Goal: Task Accomplishment & Management: Use online tool/utility

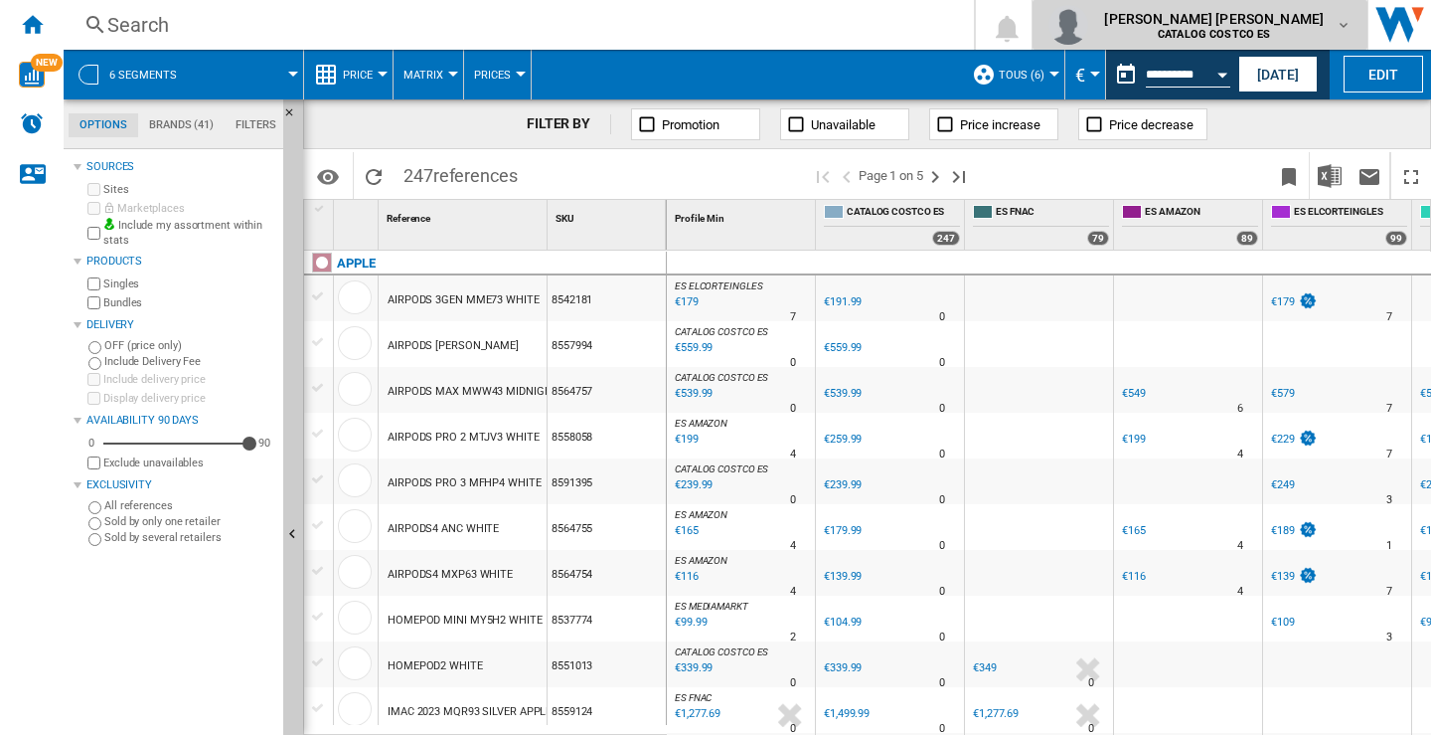
click at [1344, 29] on md-icon "button" at bounding box center [1344, 25] width 16 height 16
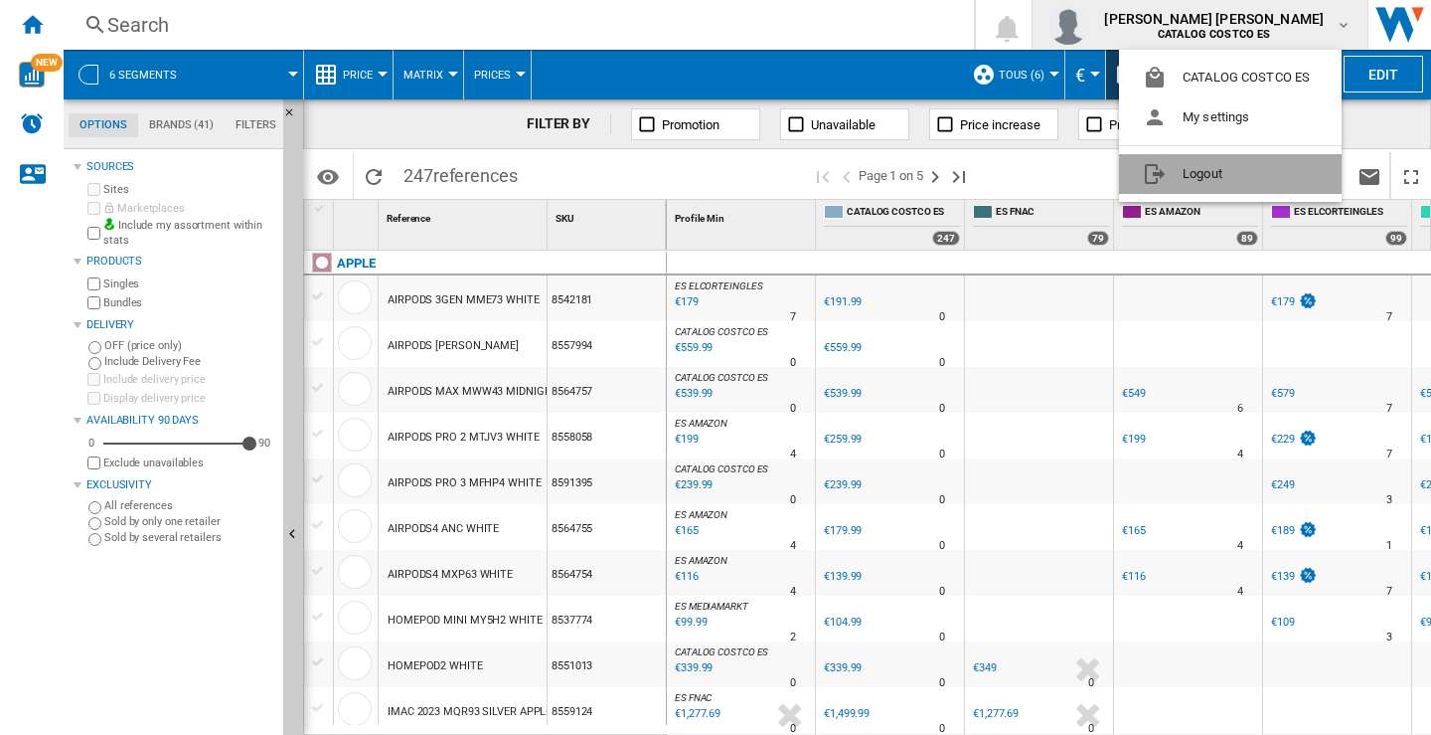
click at [1202, 172] on button "Logout" at bounding box center [1230, 174] width 223 height 40
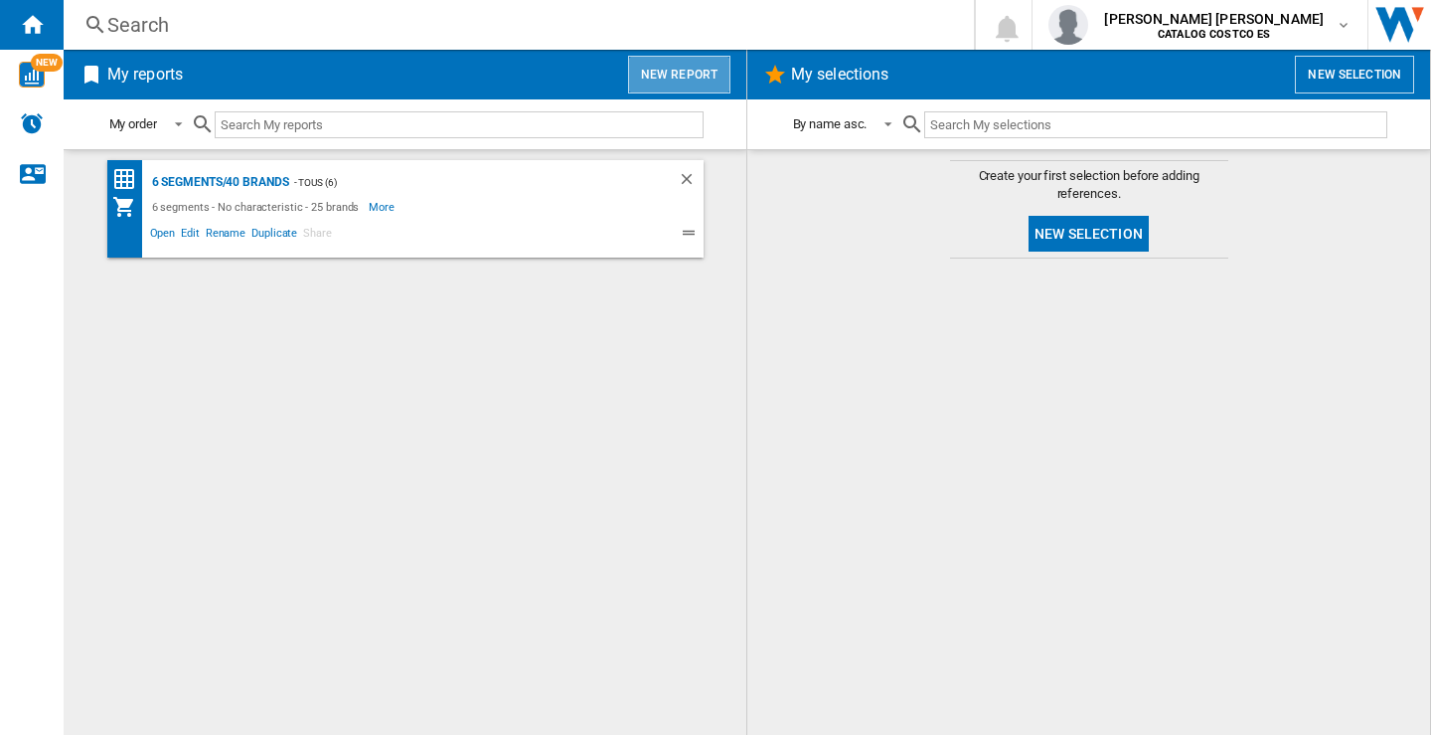
click at [723, 80] on button "New report" at bounding box center [679, 75] width 102 height 38
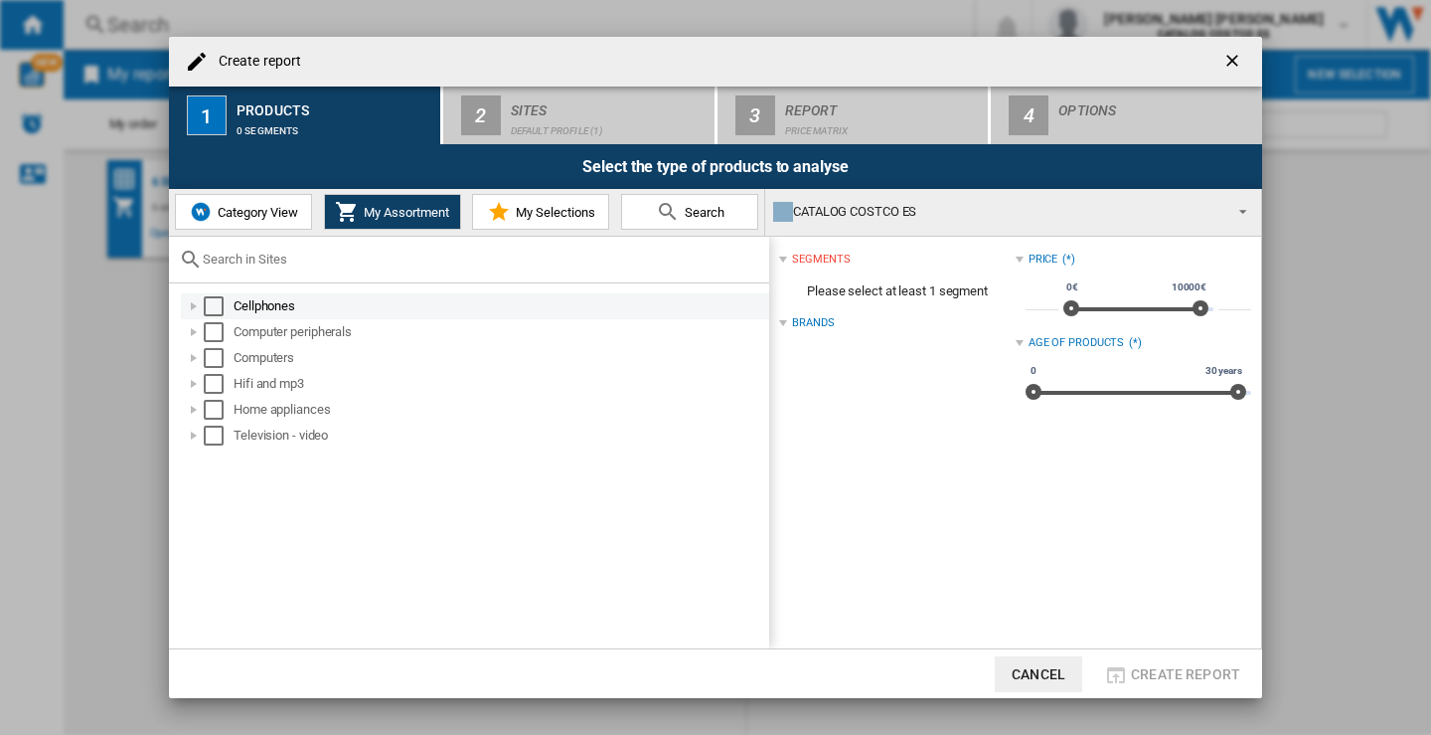
click at [215, 303] on div "Select" at bounding box center [214, 306] width 20 height 20
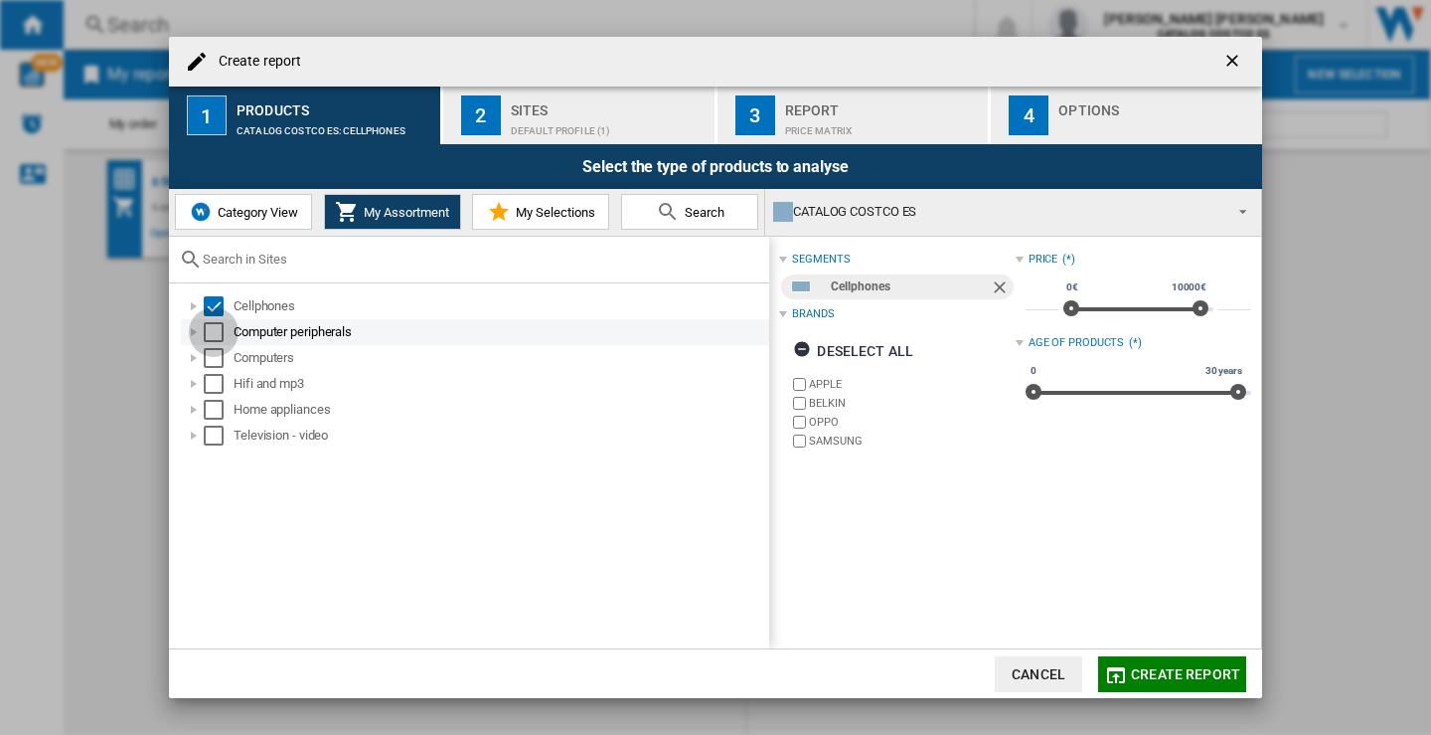
drag, startPoint x: 211, startPoint y: 333, endPoint x: 214, endPoint y: 356, distance: 23.1
click at [212, 333] on div "Select" at bounding box center [214, 332] width 20 height 20
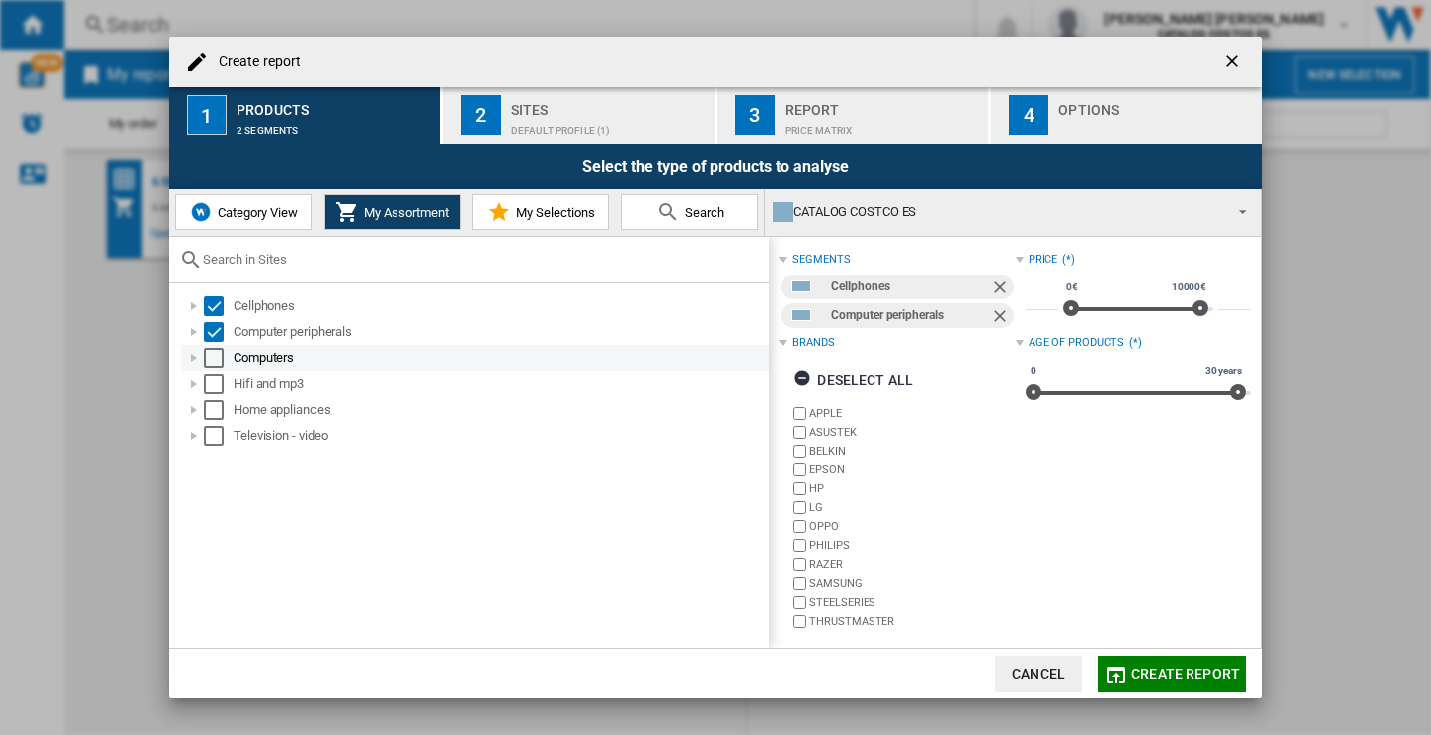
click at [214, 357] on div "Select" at bounding box center [214, 358] width 20 height 20
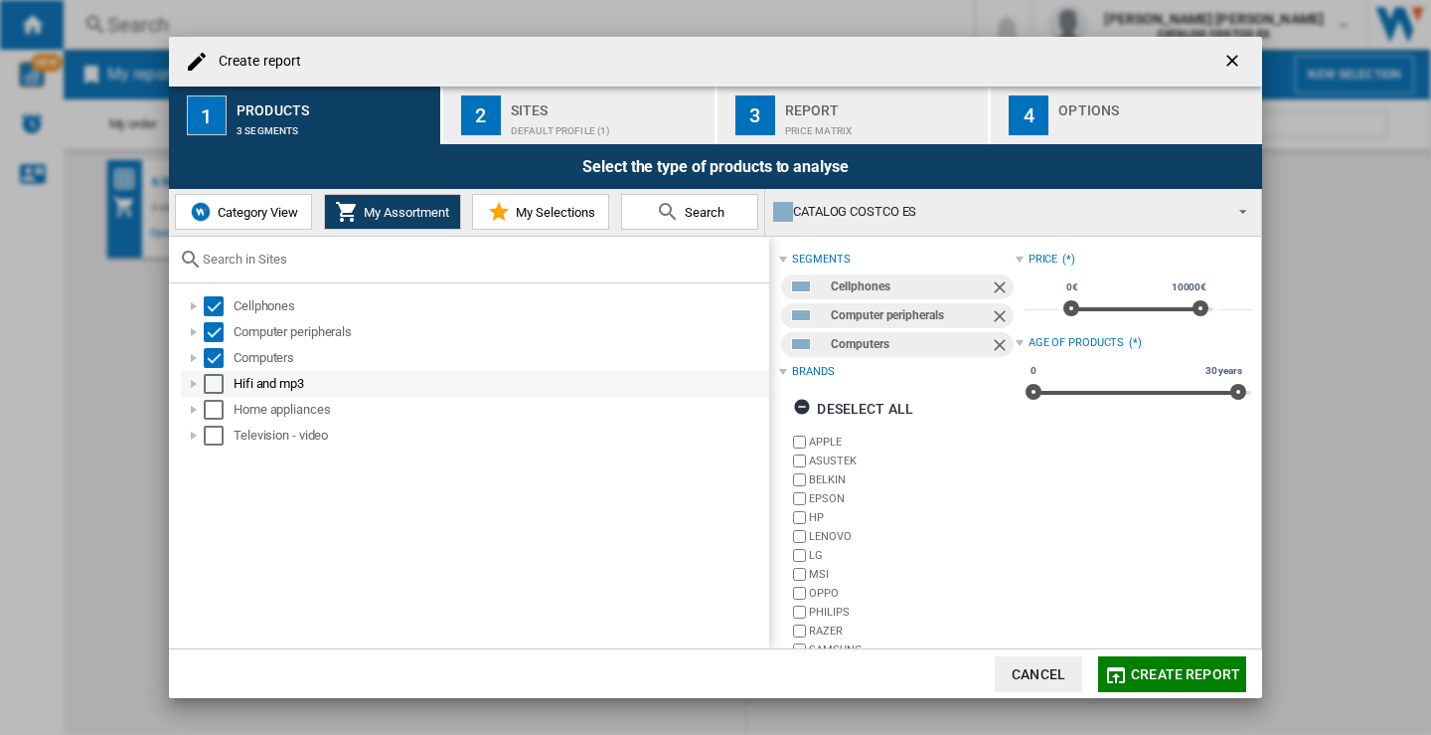
click at [217, 383] on div "Select" at bounding box center [214, 384] width 20 height 20
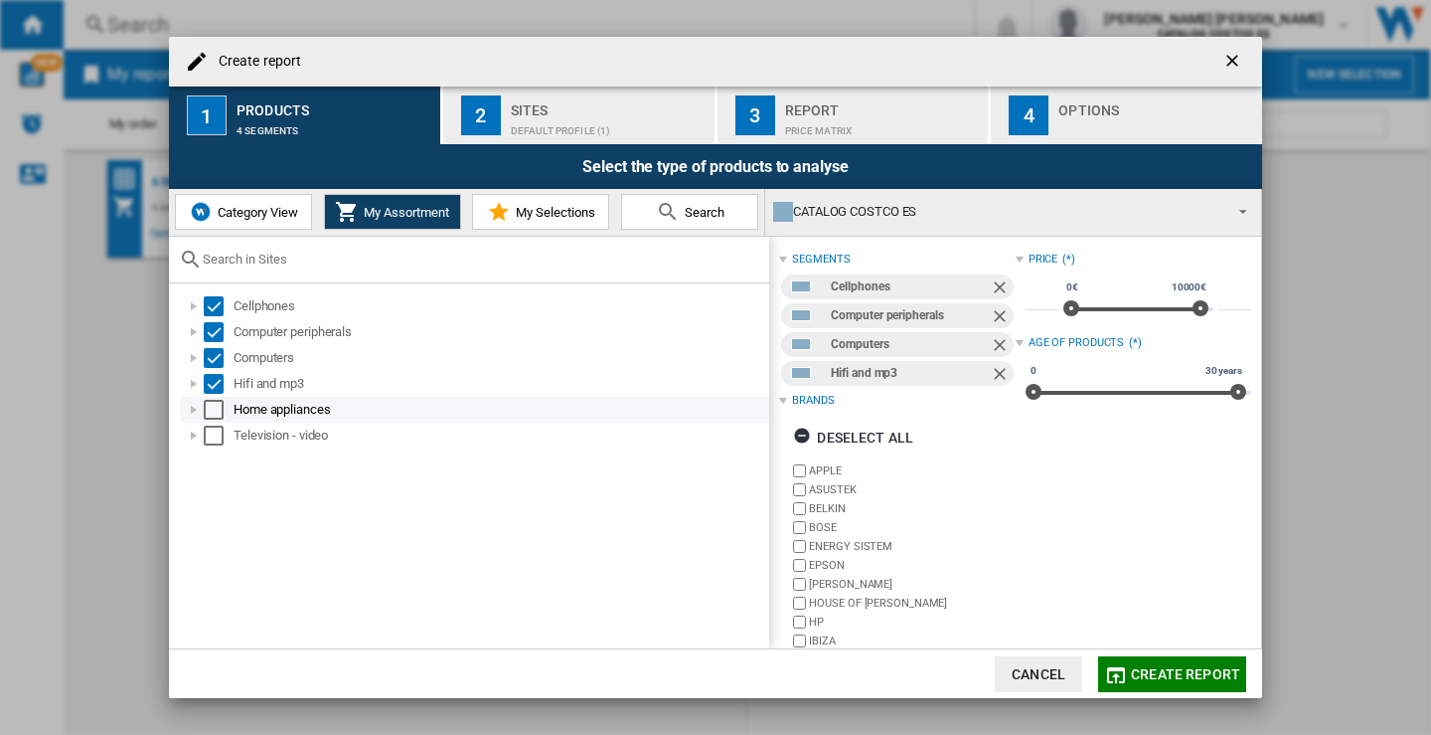
click at [210, 405] on div "Select" at bounding box center [214, 410] width 20 height 20
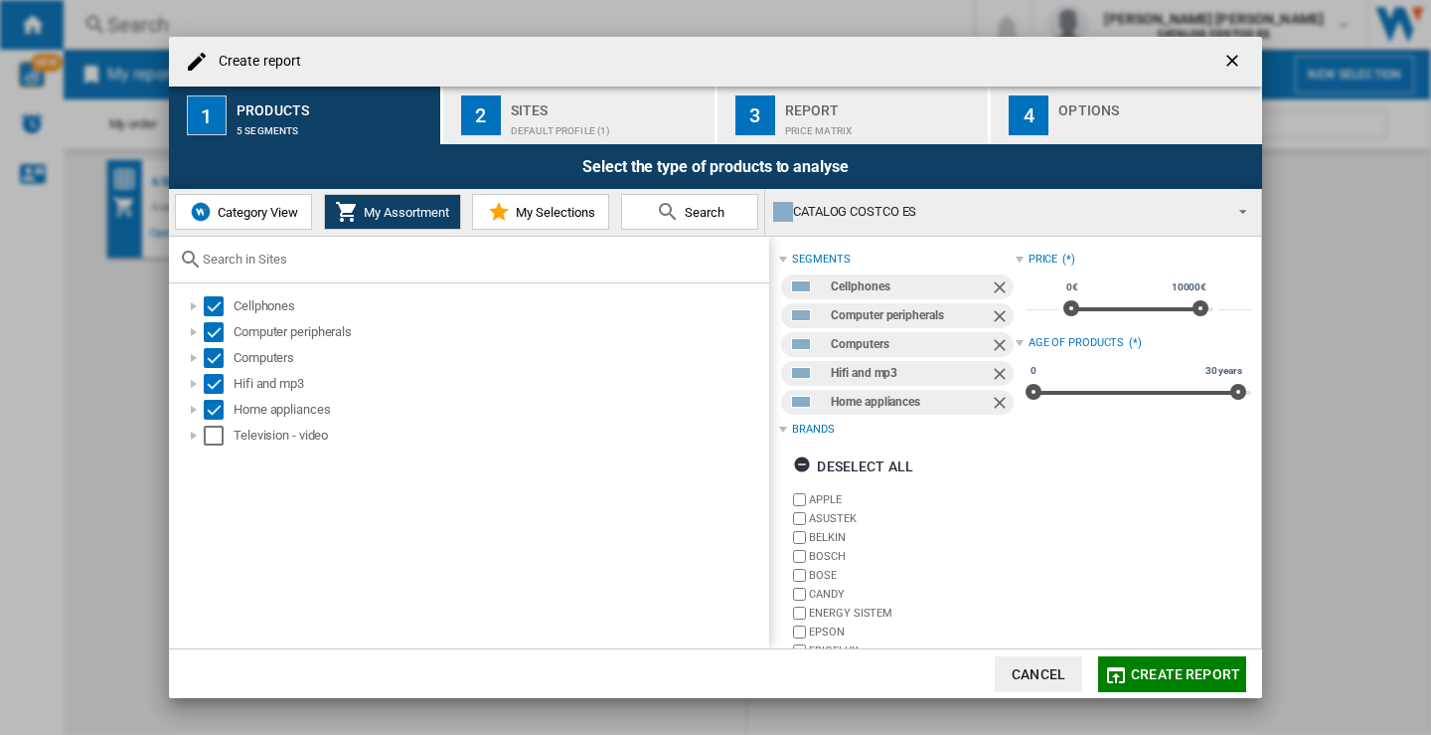
drag, startPoint x: 210, startPoint y: 435, endPoint x: 208, endPoint y: 473, distance: 37.8
click at [211, 436] on div "Select" at bounding box center [214, 435] width 20 height 20
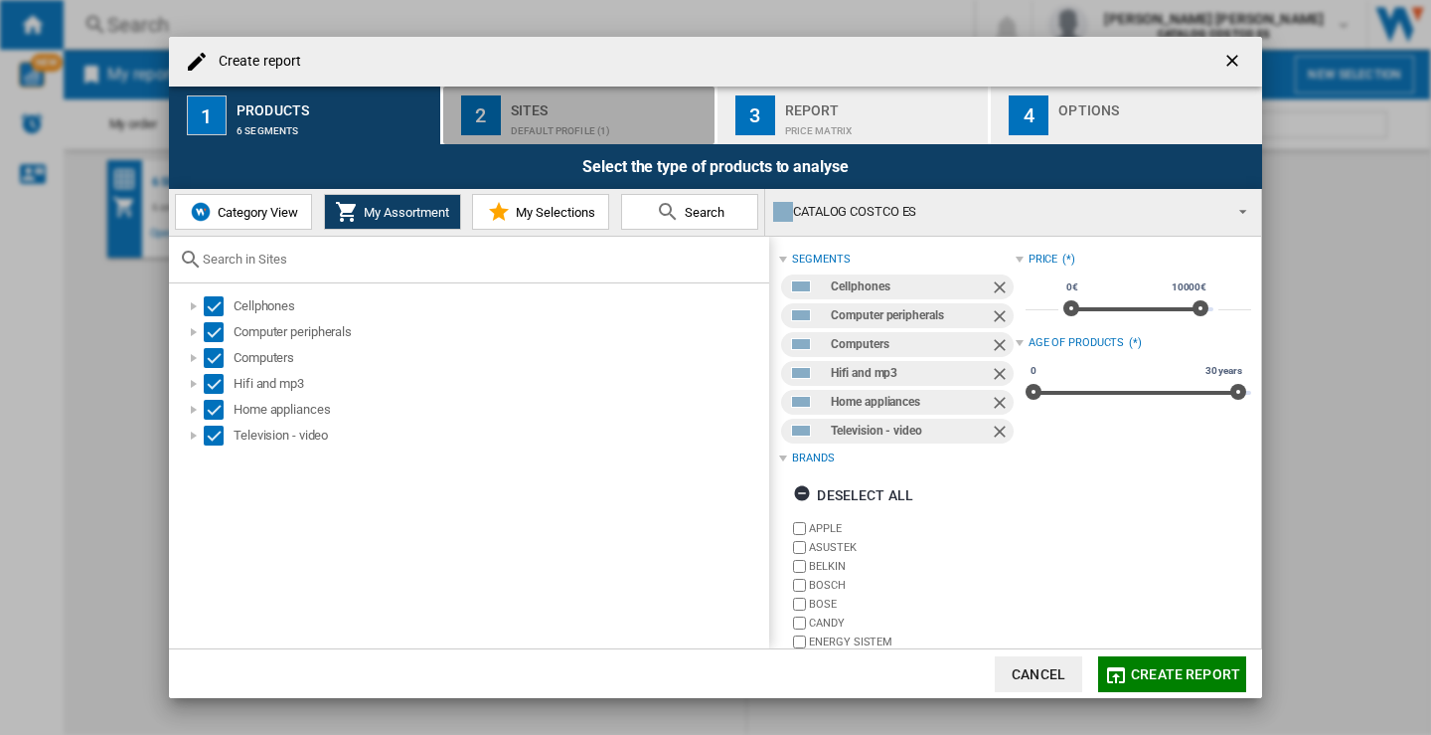
click at [579, 102] on div "Sites" at bounding box center [609, 104] width 196 height 21
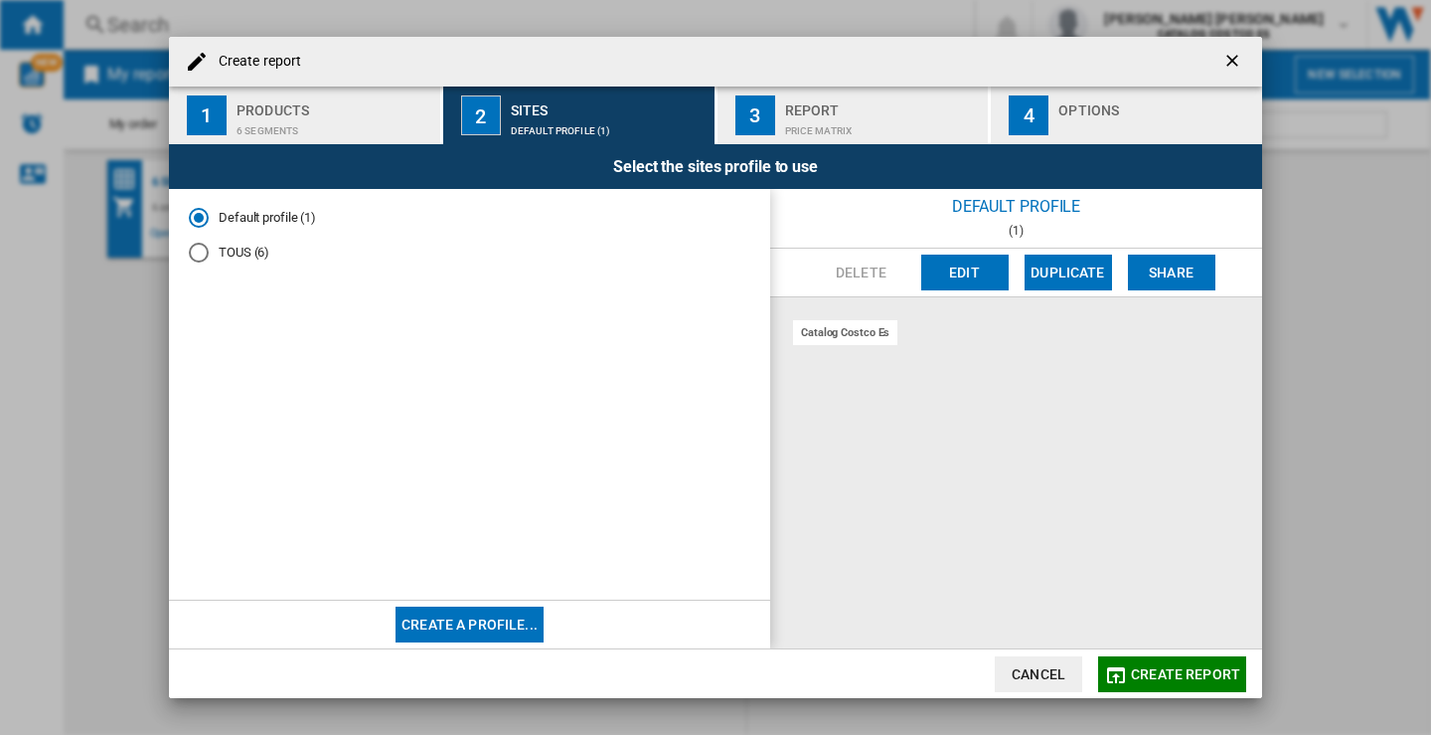
click at [199, 258] on div "TOUS (6)" at bounding box center [199, 253] width 20 height 20
click at [836, 110] on div "Report" at bounding box center [883, 104] width 196 height 21
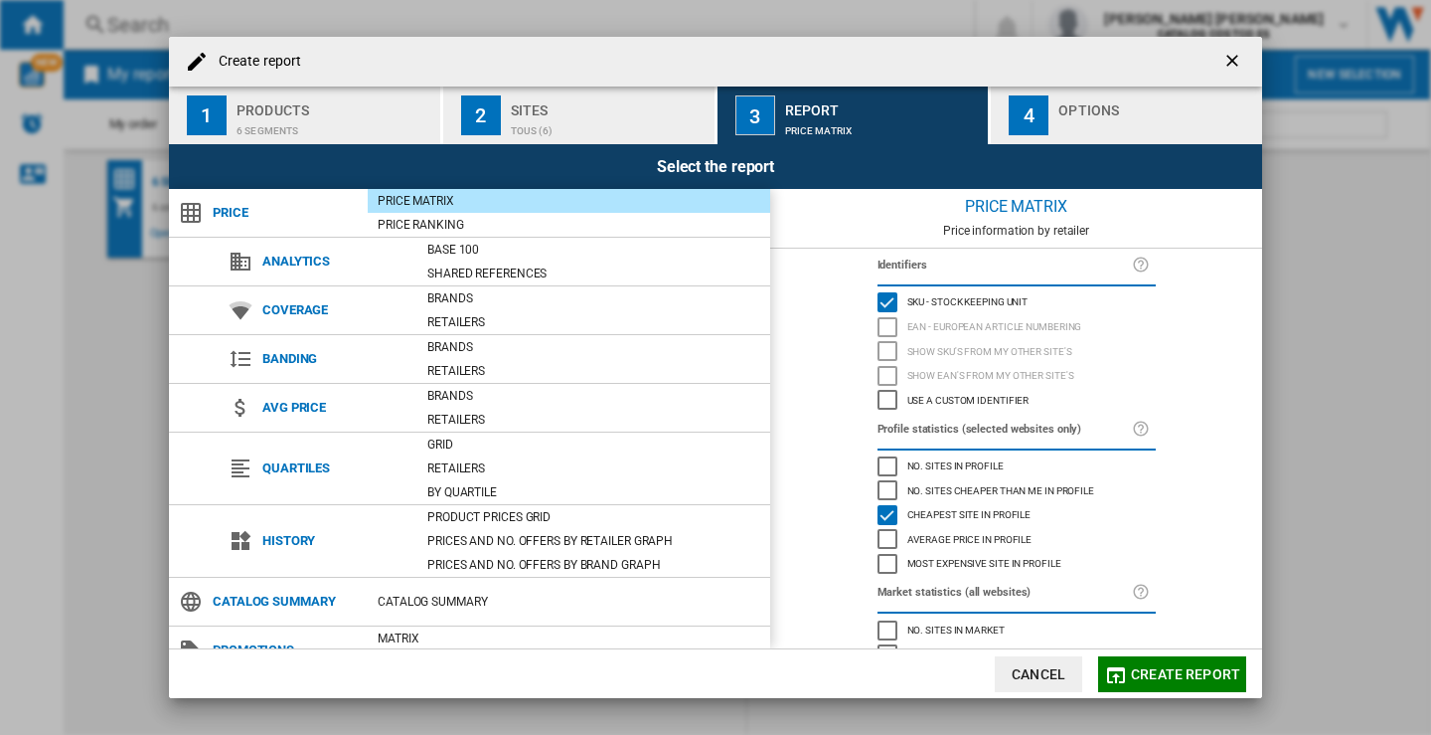
click at [1133, 127] on div "button" at bounding box center [1157, 125] width 196 height 21
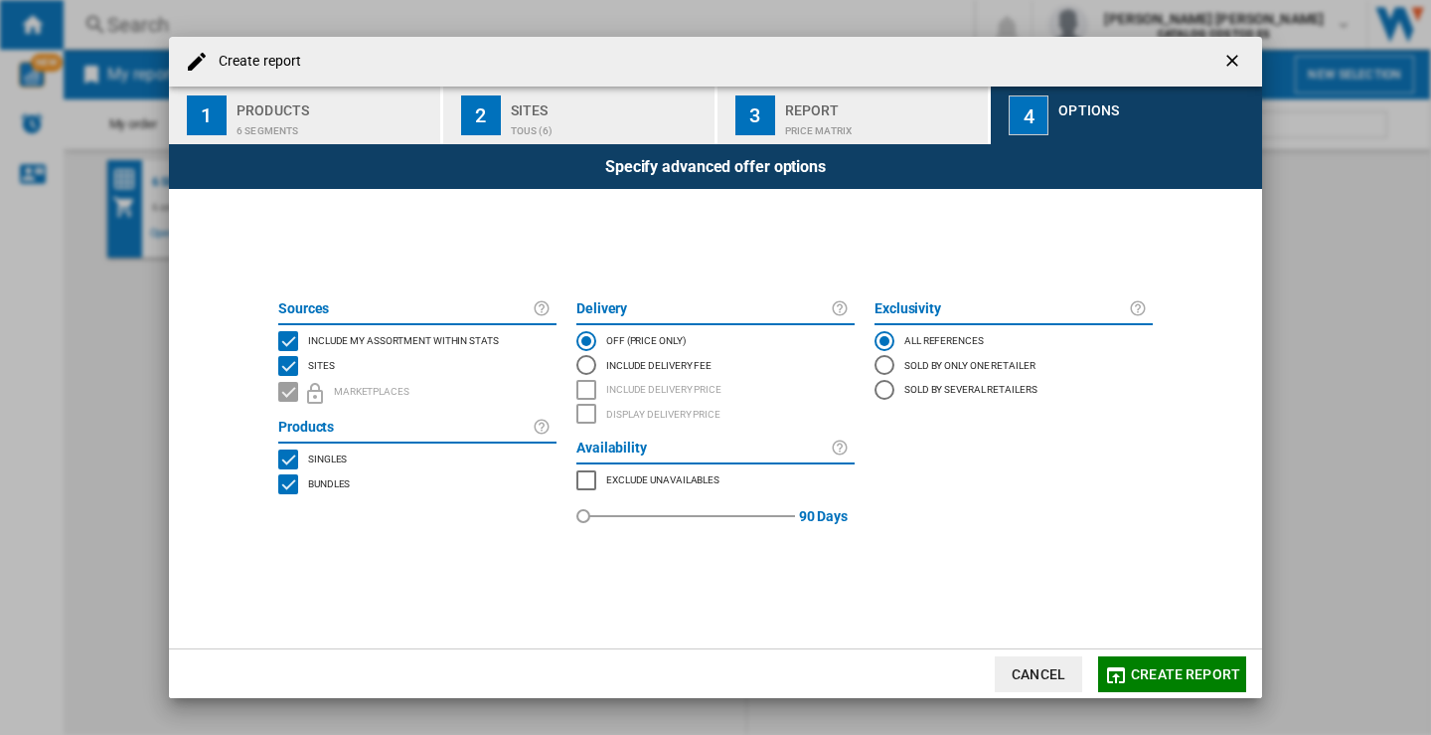
click at [1171, 667] on span "Create report" at bounding box center [1185, 674] width 109 height 16
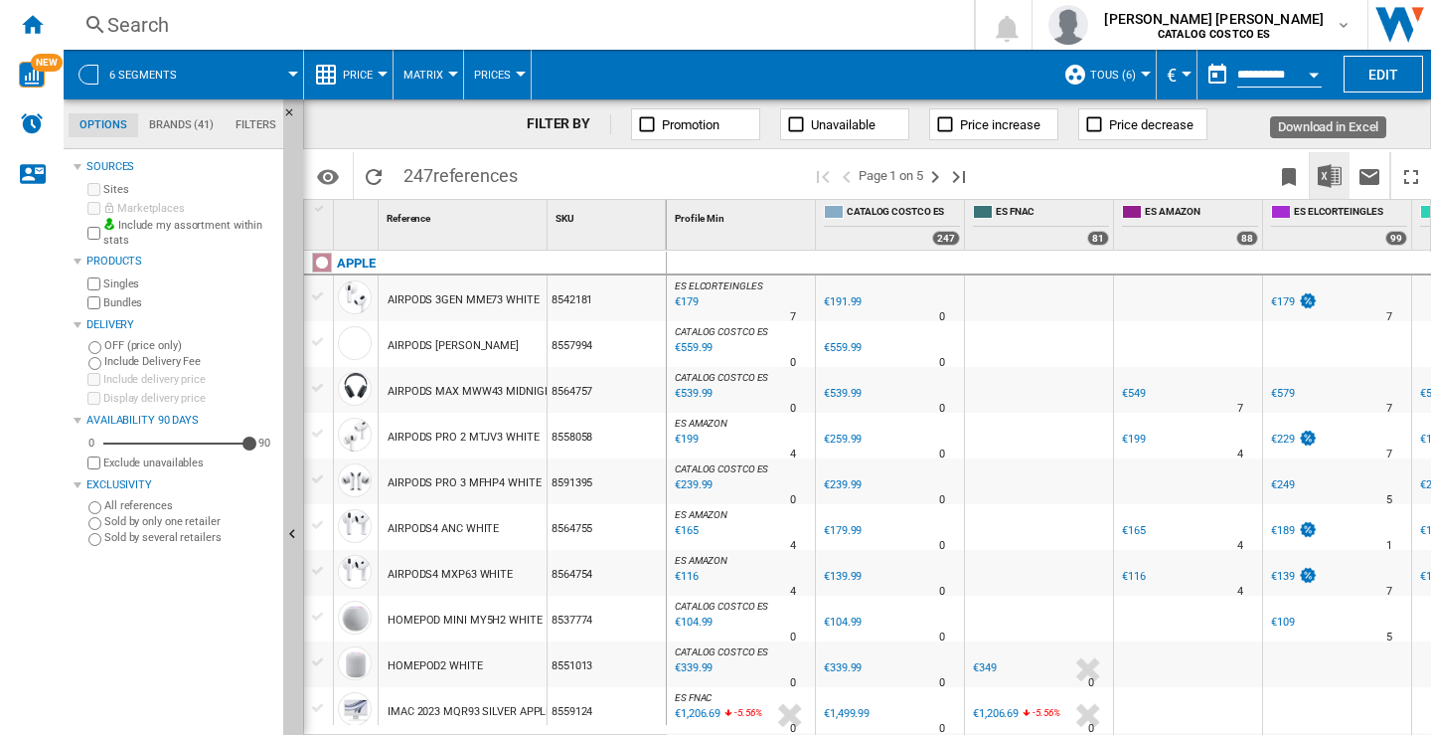
click at [1329, 167] on img "Download in Excel" at bounding box center [1330, 176] width 24 height 24
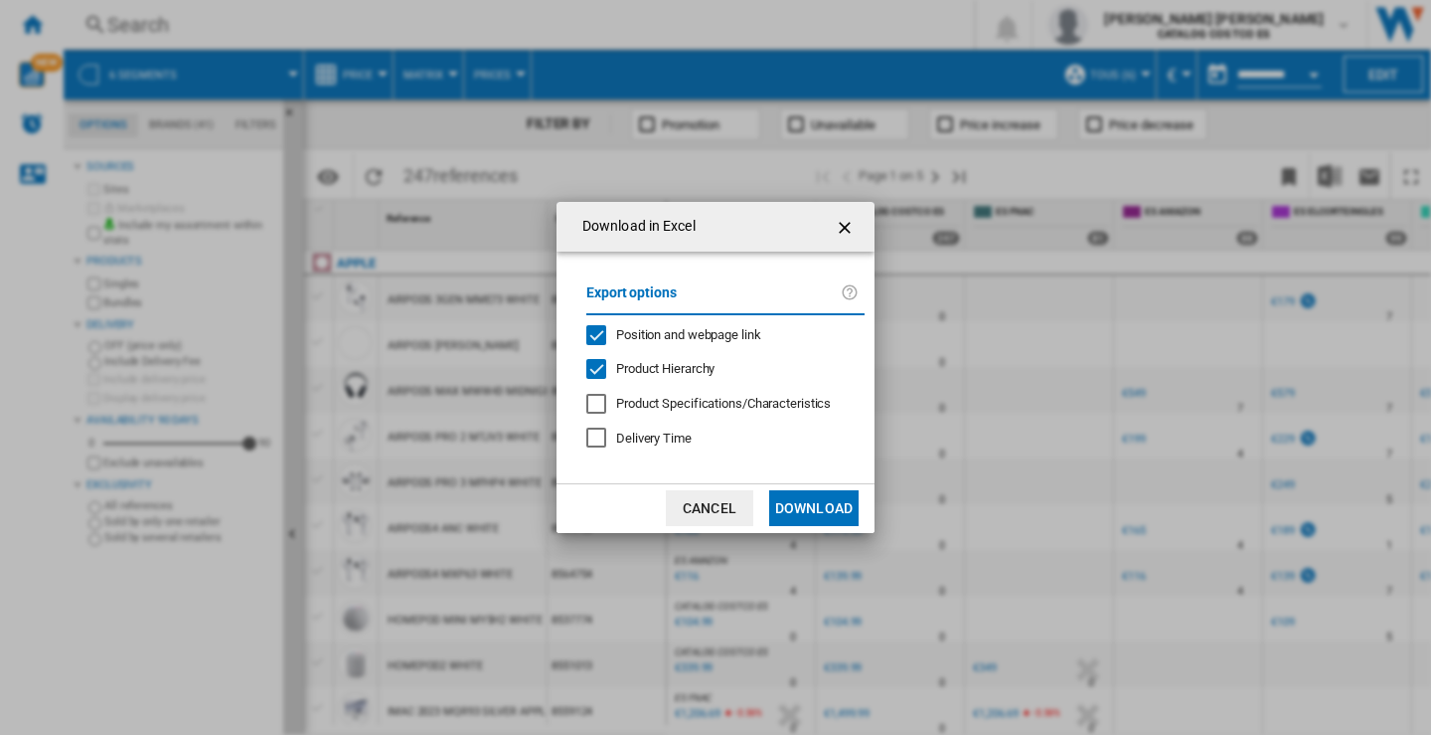
click at [823, 505] on button "Download" at bounding box center [813, 508] width 89 height 36
